Goal: Information Seeking & Learning: Learn about a topic

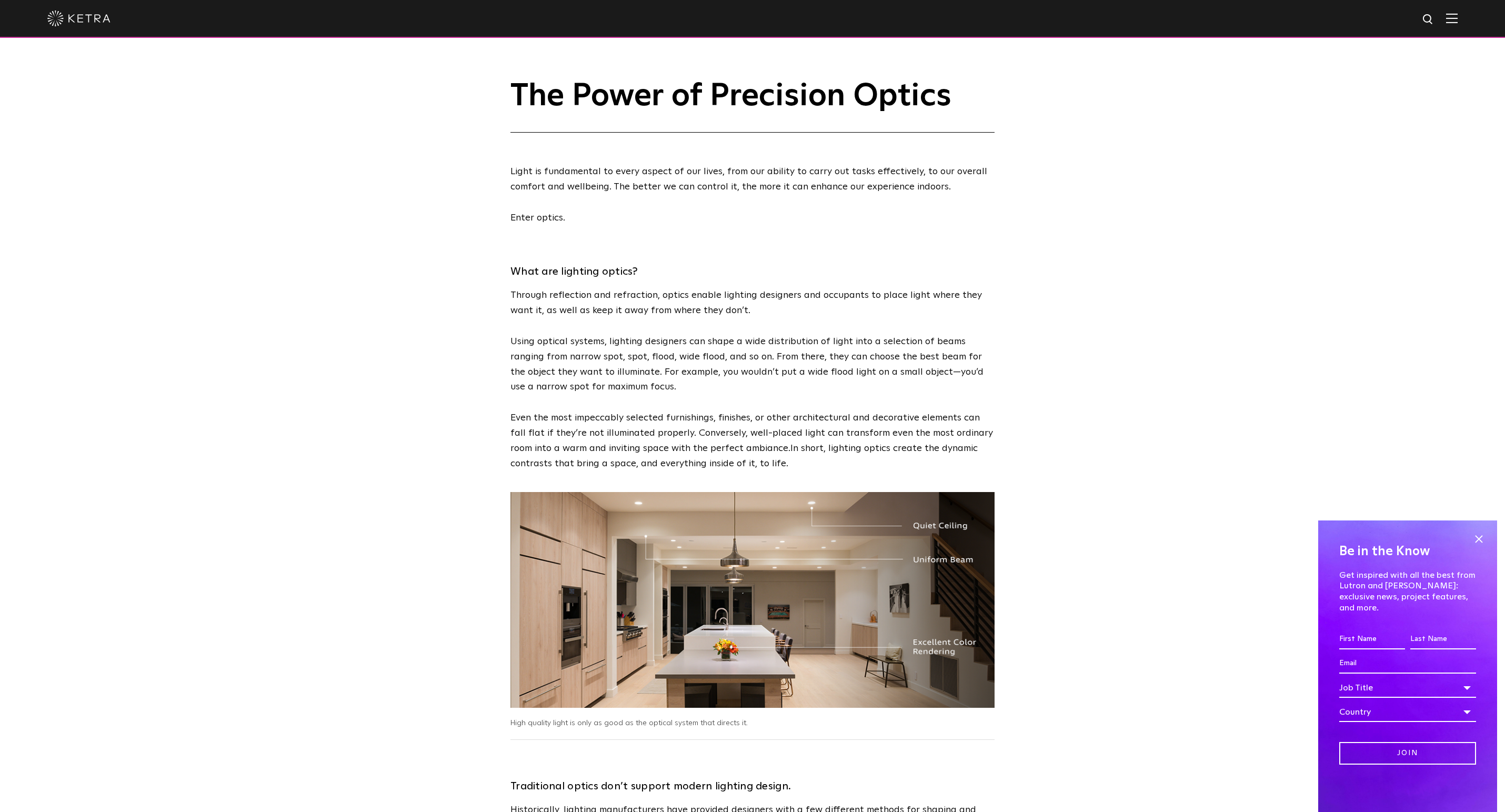
click at [1459, 17] on div at bounding box center [752, 19] width 1505 height 38
click at [1456, 20] on img at bounding box center [1452, 18] width 12 height 10
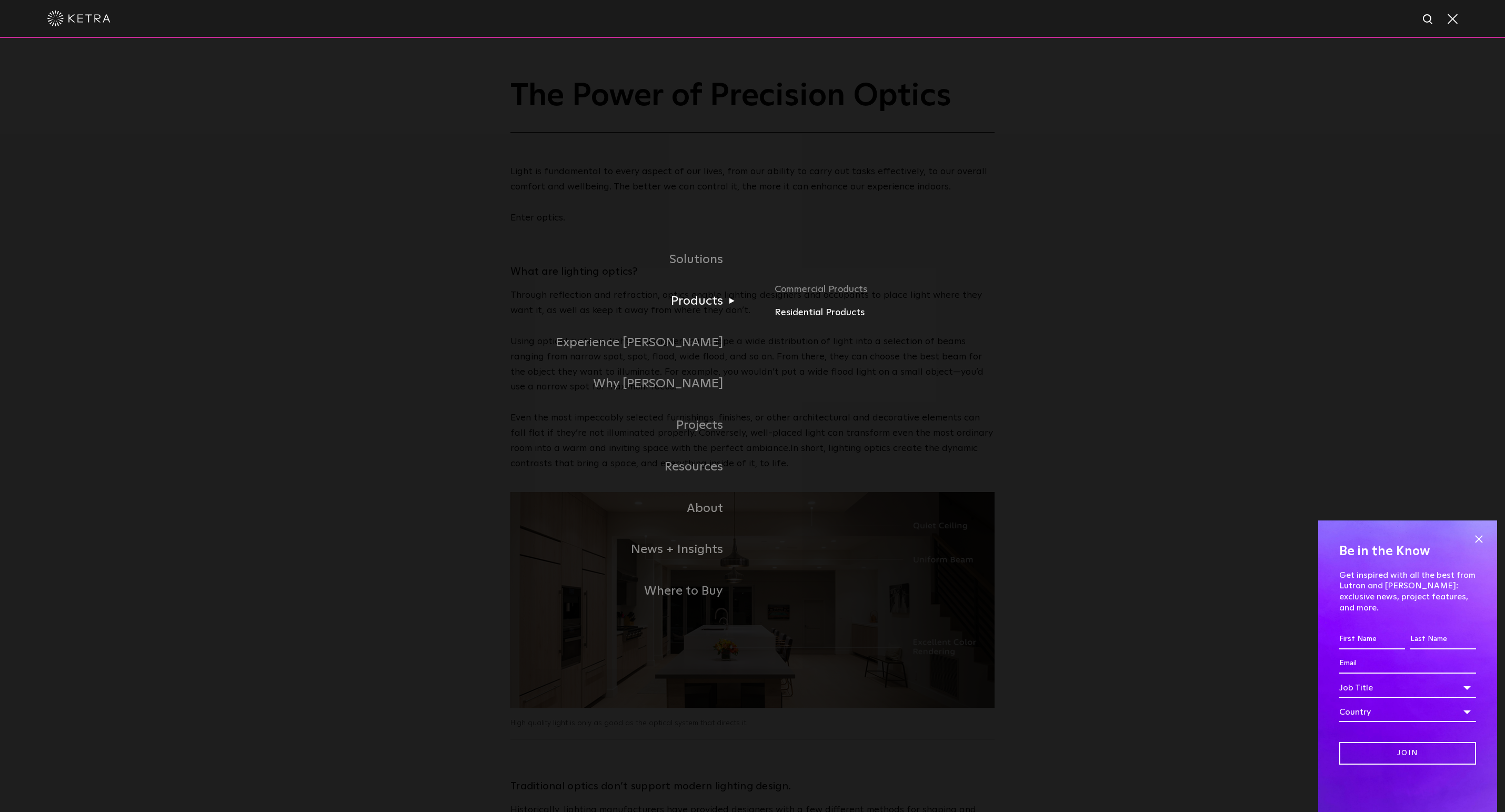
click at [807, 311] on link "Residential Products" at bounding box center [940, 312] width 330 height 15
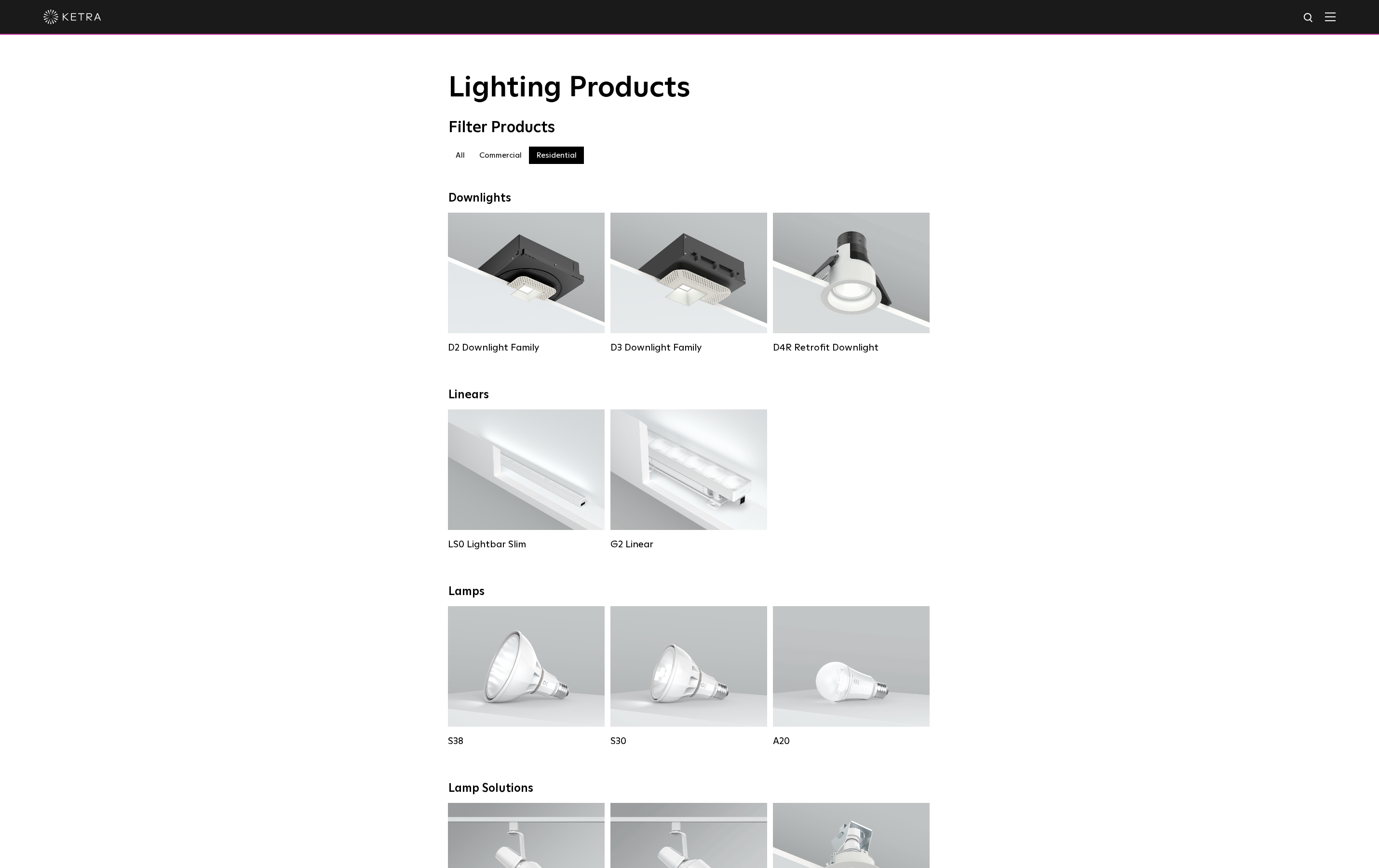
click at [1328, 18] on img at bounding box center [1330, 16] width 11 height 9
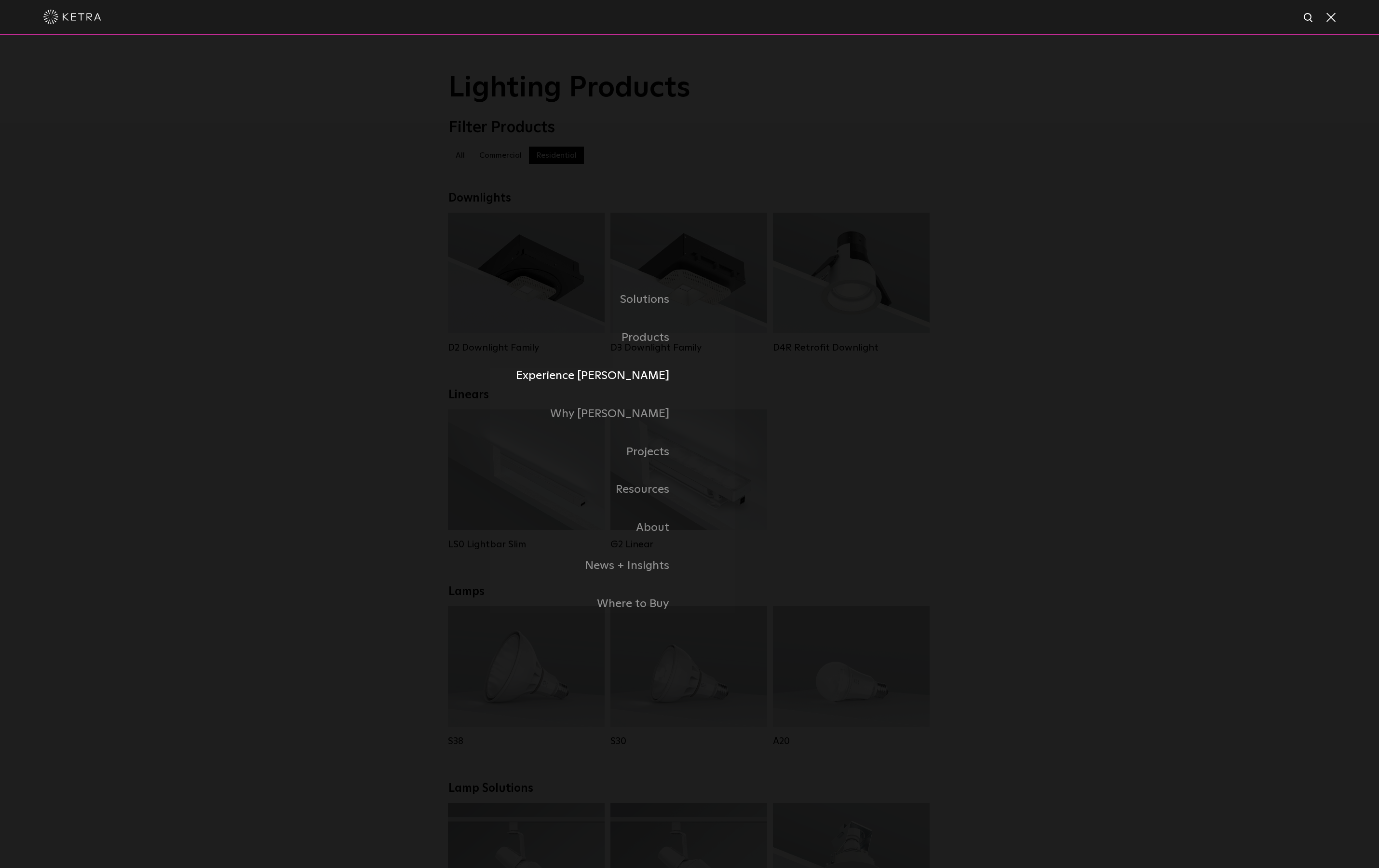
click at [639, 373] on link "Experience [PERSON_NAME]" at bounding box center [569, 375] width 241 height 38
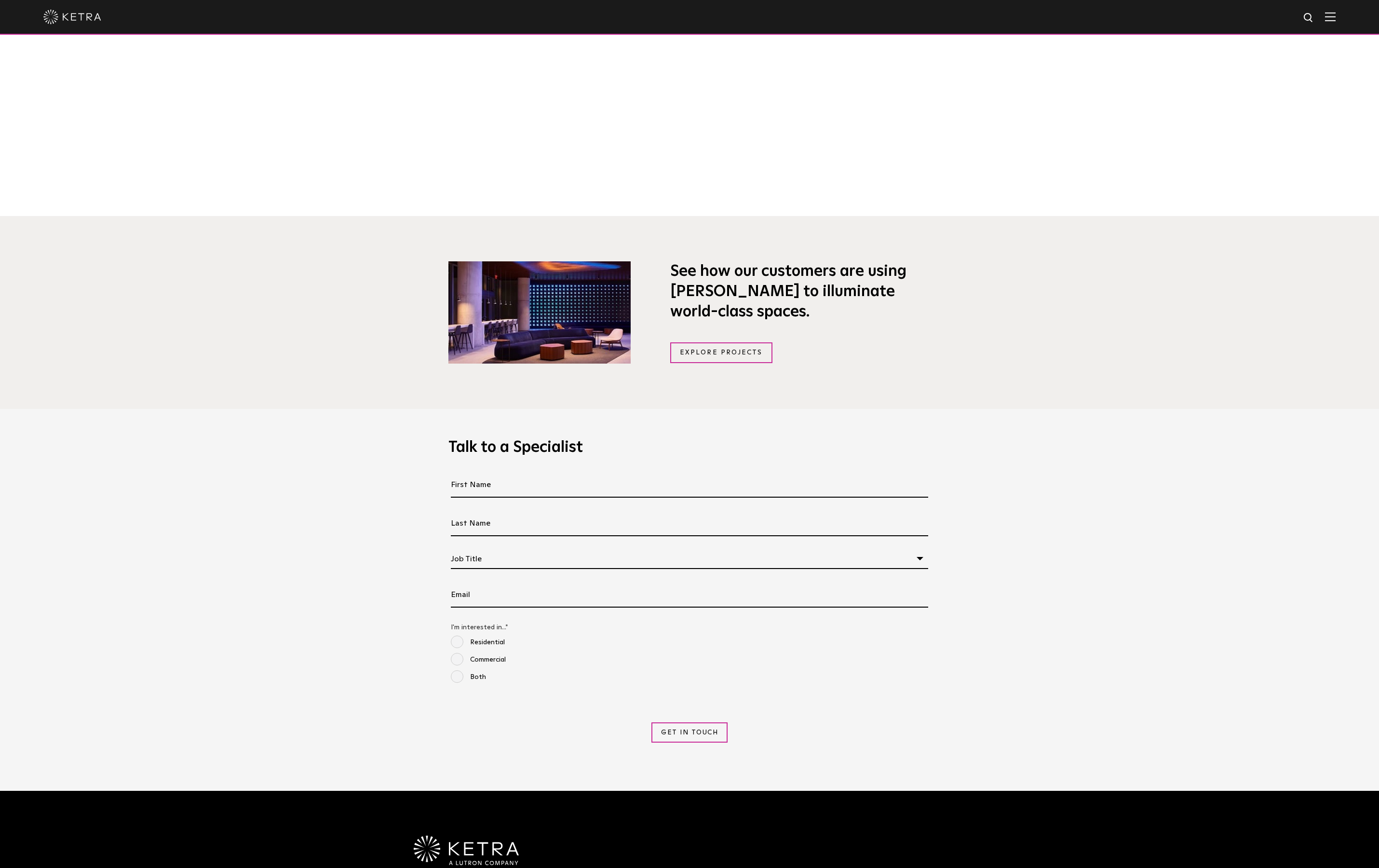
scroll to position [1240, 0]
